Goal: Task Accomplishment & Management: Use online tool/utility

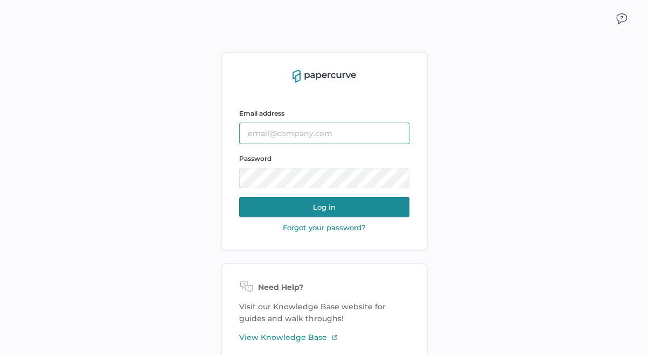
type input "[EMAIL_ADDRESS][DOMAIN_NAME]"
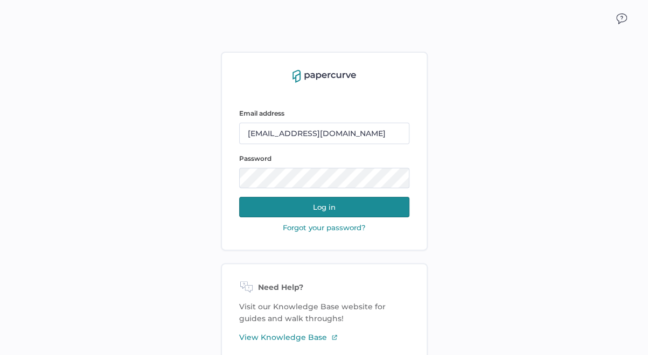
click at [307, 209] on button "Log in" at bounding box center [324, 207] width 170 height 20
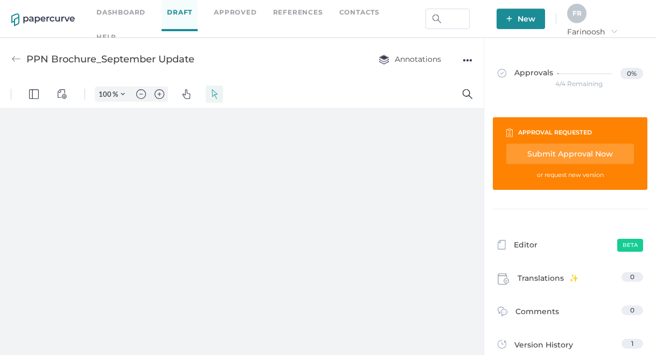
type input "85"
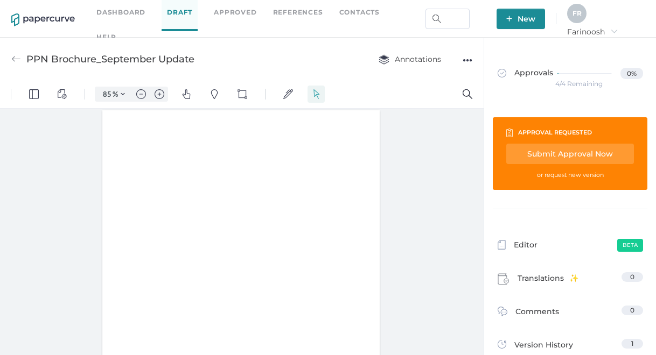
scroll to position [1, 0]
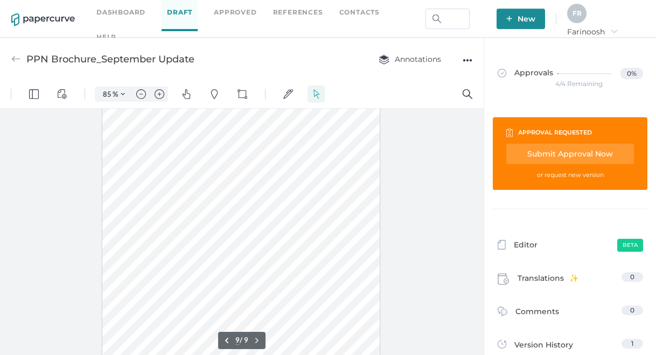
type input "8"
type input "110"
type input "7"
type input "135"
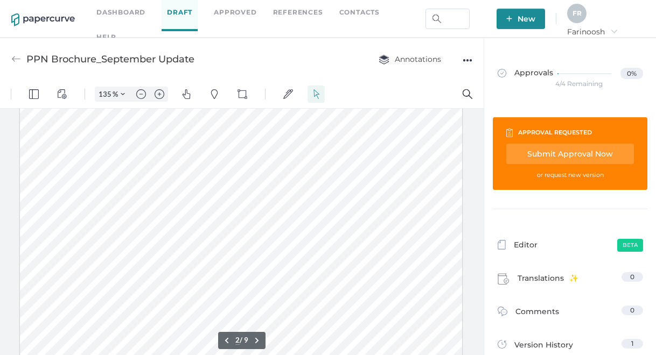
scroll to position [571, 0]
type input "3"
